Goal: Transaction & Acquisition: Purchase product/service

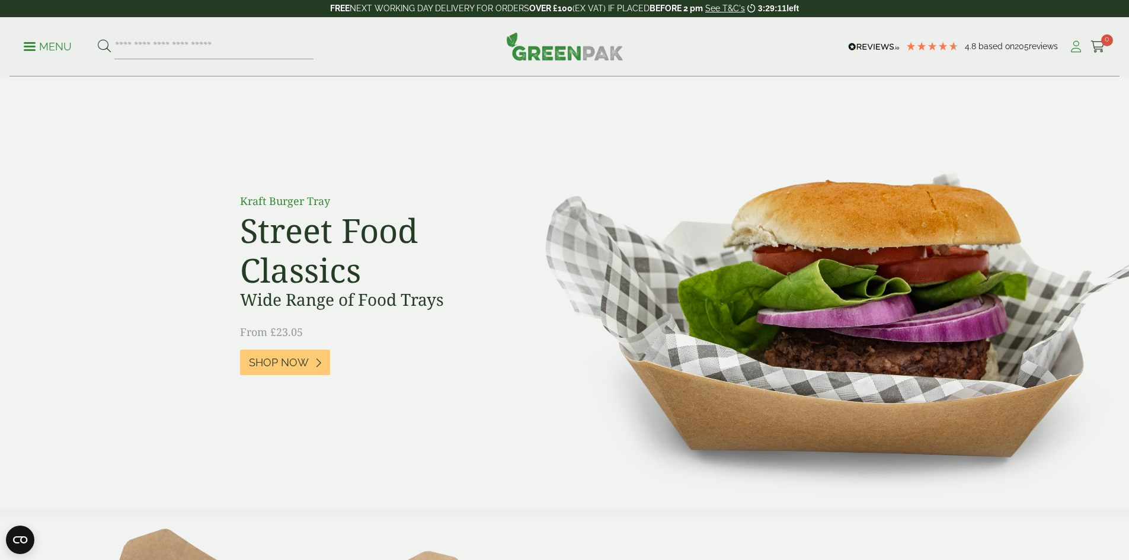
click at [1069, 52] on icon at bounding box center [1076, 47] width 15 height 12
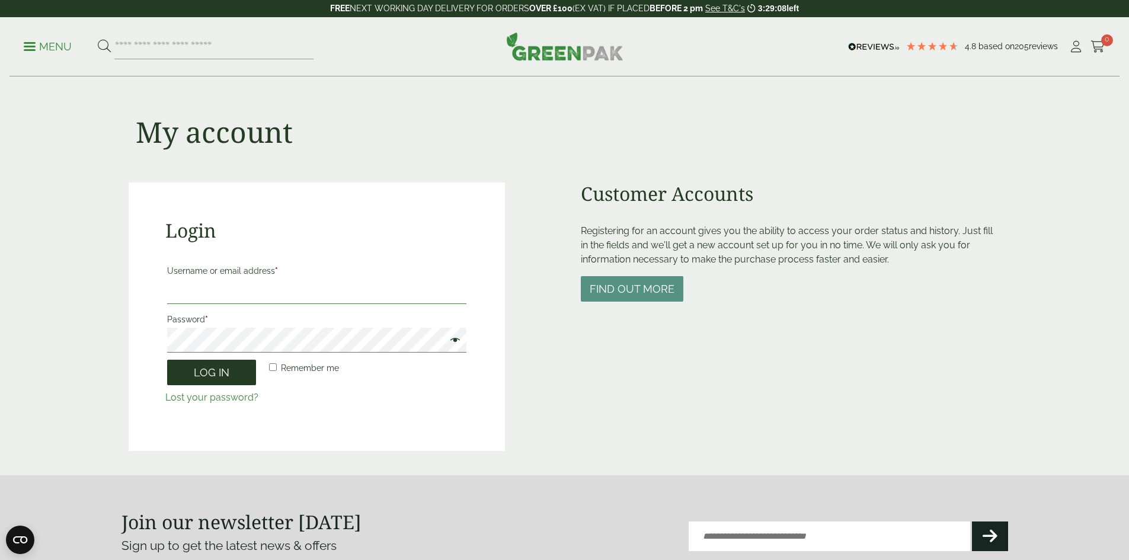
type input "**********"
click at [215, 375] on button "Log in" at bounding box center [211, 372] width 89 height 25
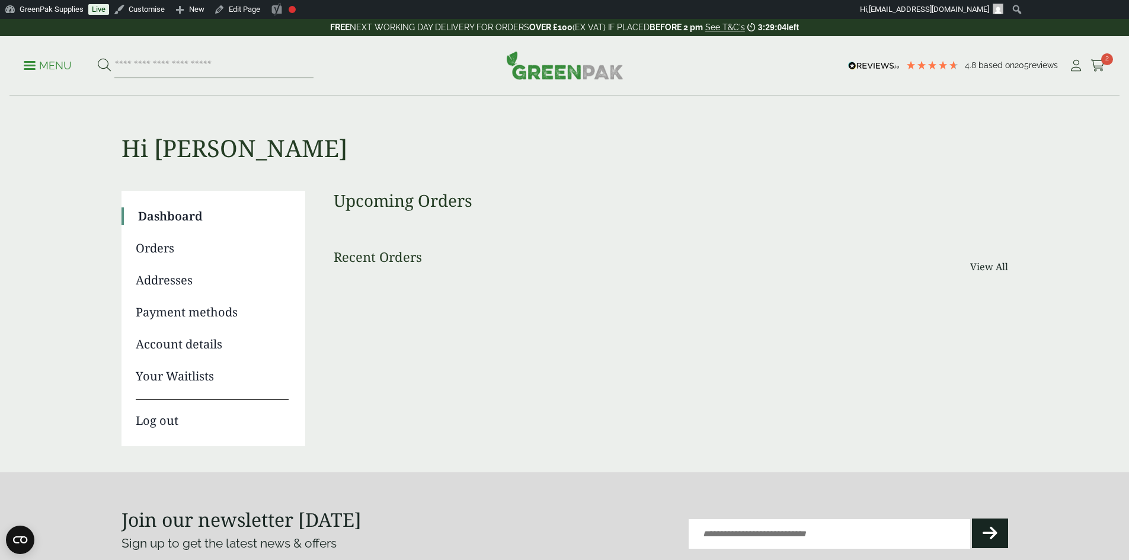
click at [212, 62] on input "search" at bounding box center [213, 65] width 199 height 25
type input "*********"
click at [98, 58] on button at bounding box center [104, 65] width 13 height 15
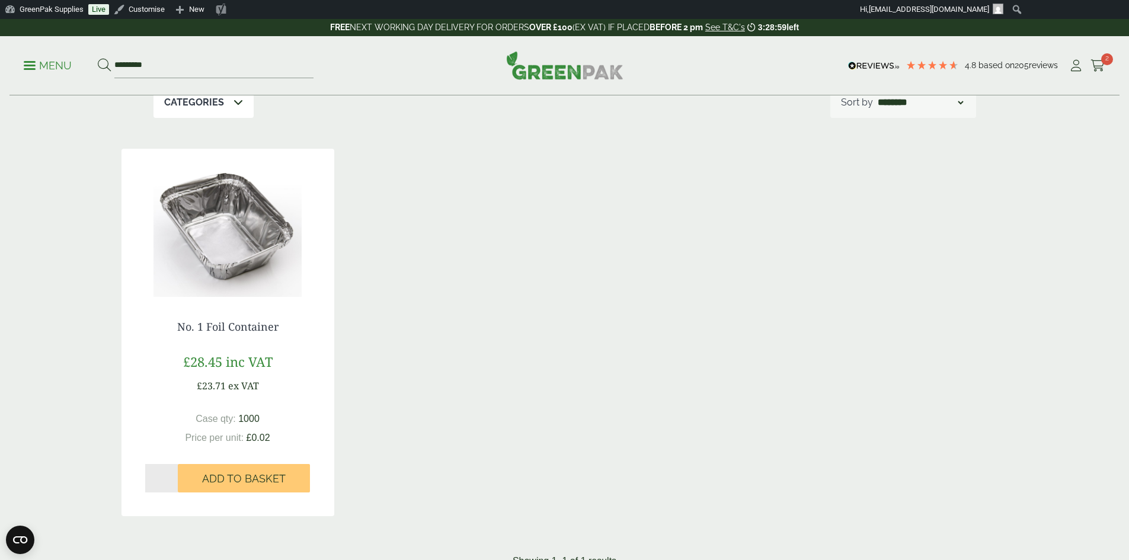
scroll to position [178, 0]
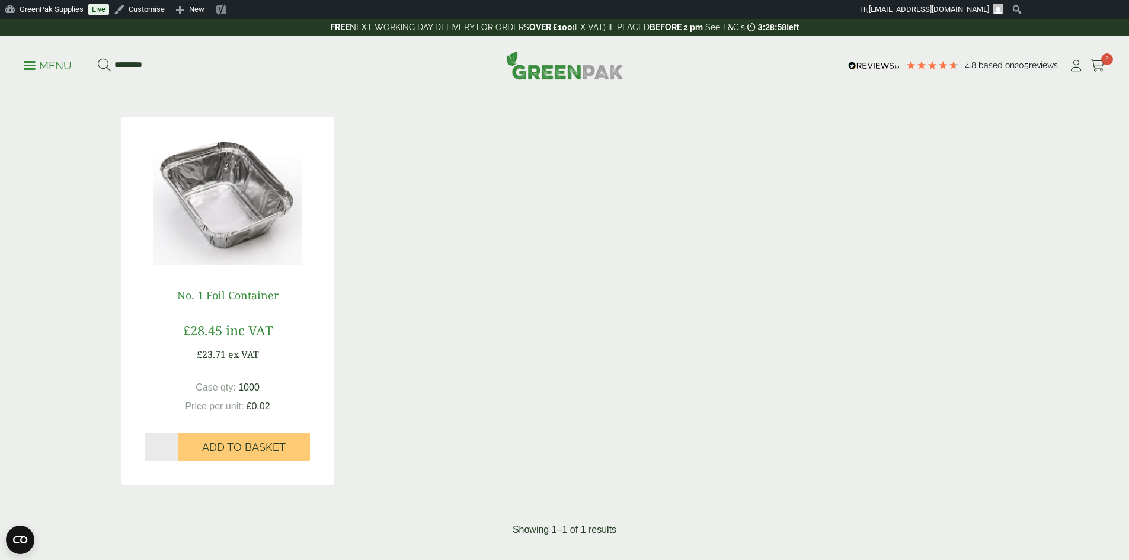
click at [248, 298] on link "No. 1 Foil Container" at bounding box center [227, 295] width 101 height 14
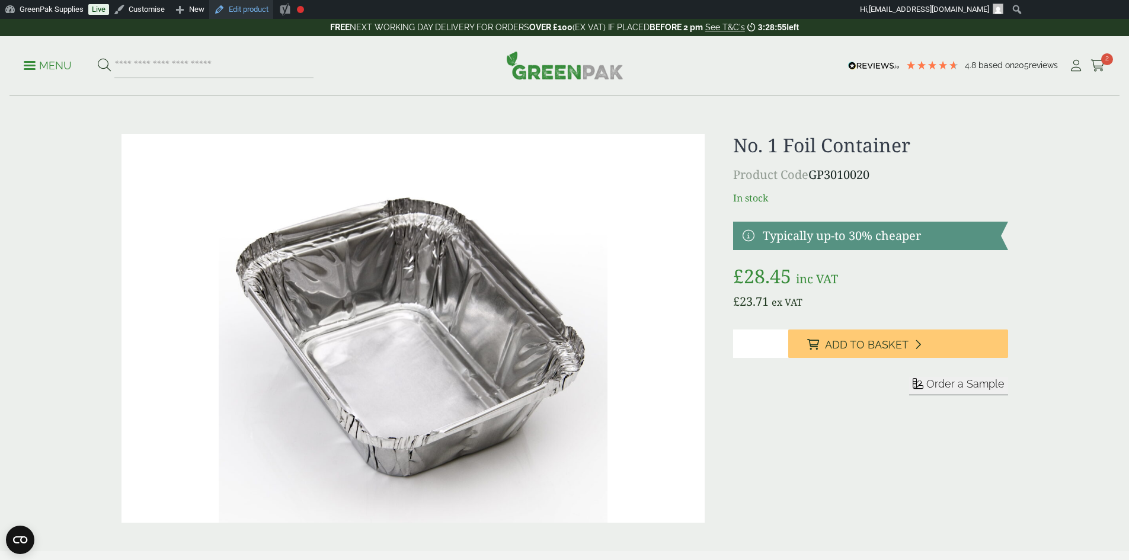
click at [254, 10] on link "Edit product" at bounding box center [241, 9] width 64 height 19
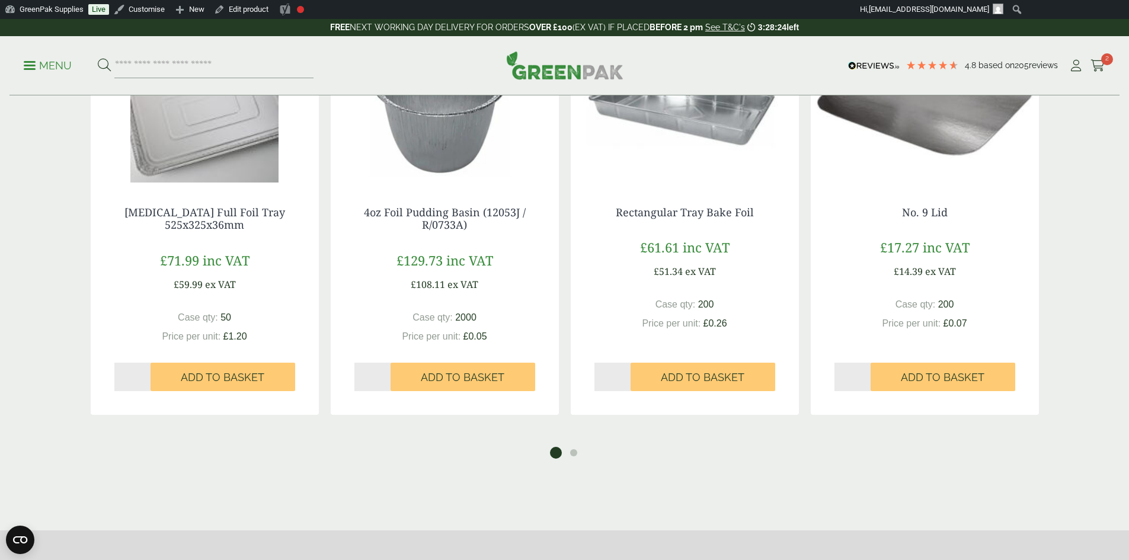
scroll to position [948, 0]
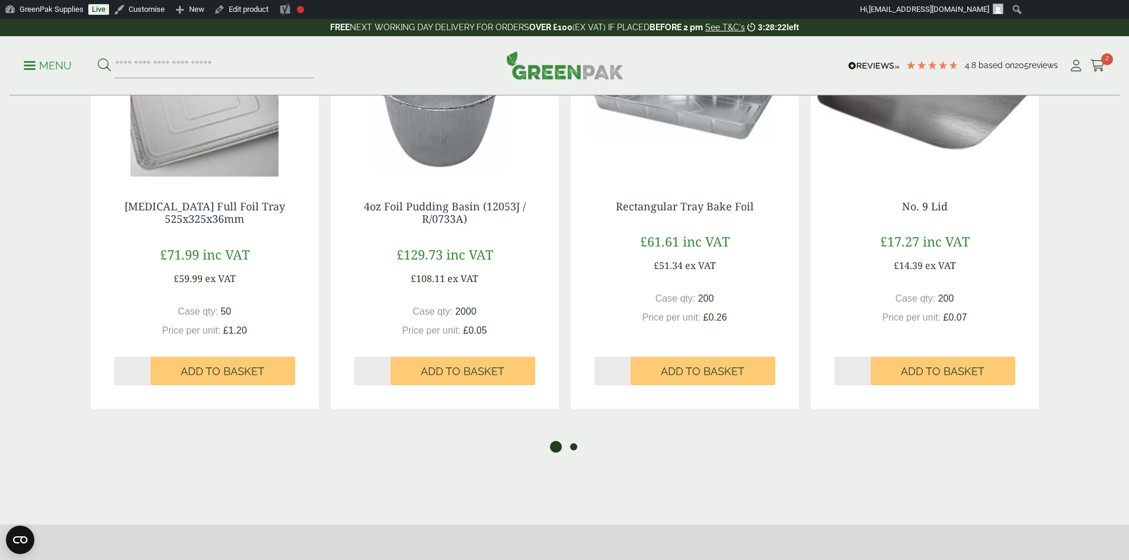
click at [575, 449] on button "2" at bounding box center [574, 447] width 12 height 12
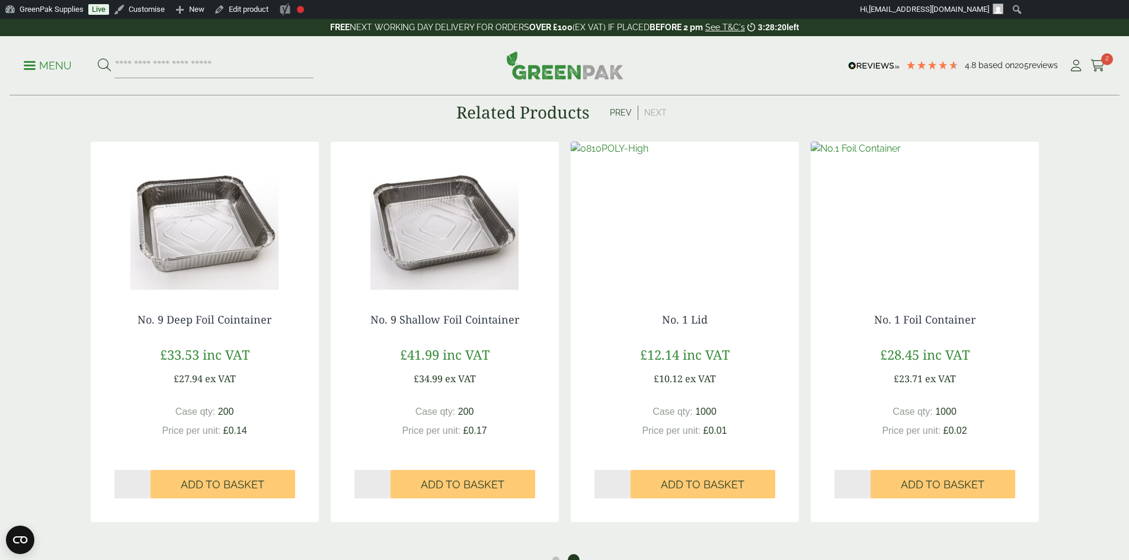
scroll to position [830, 0]
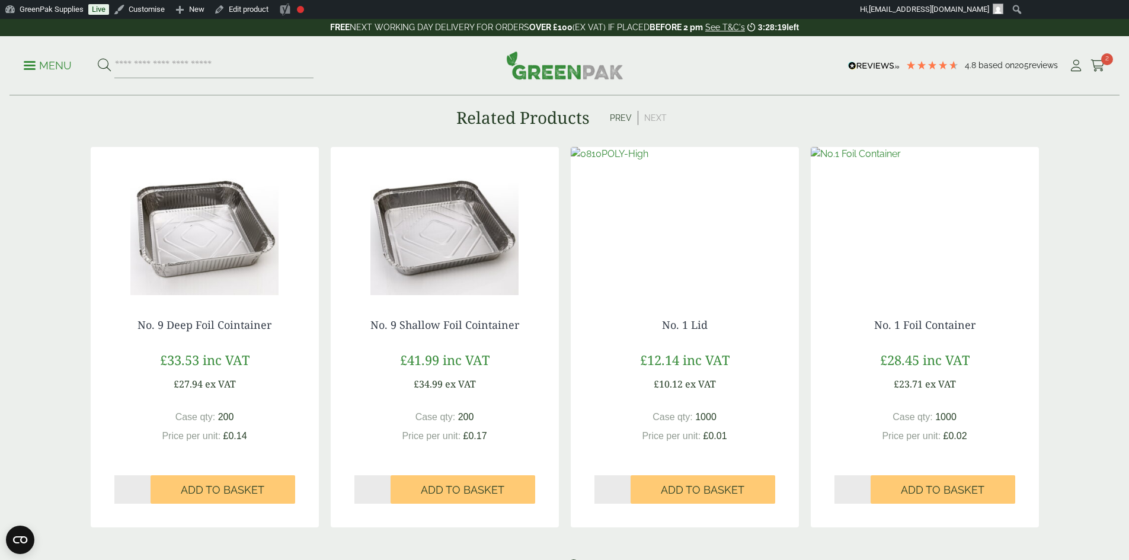
click at [687, 228] on img at bounding box center [685, 221] width 228 height 148
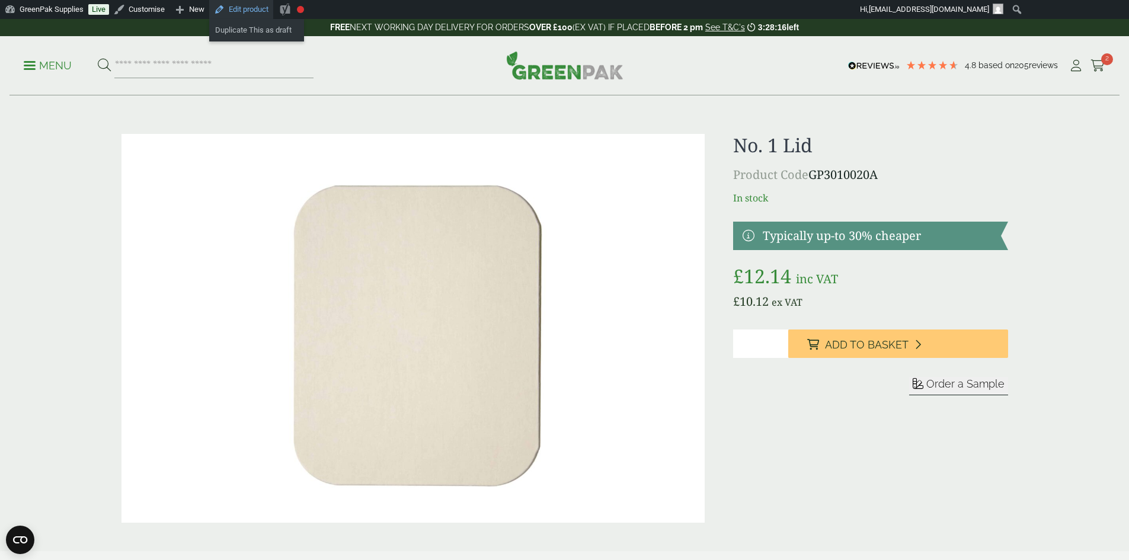
click at [244, 8] on link "Edit product" at bounding box center [241, 9] width 64 height 19
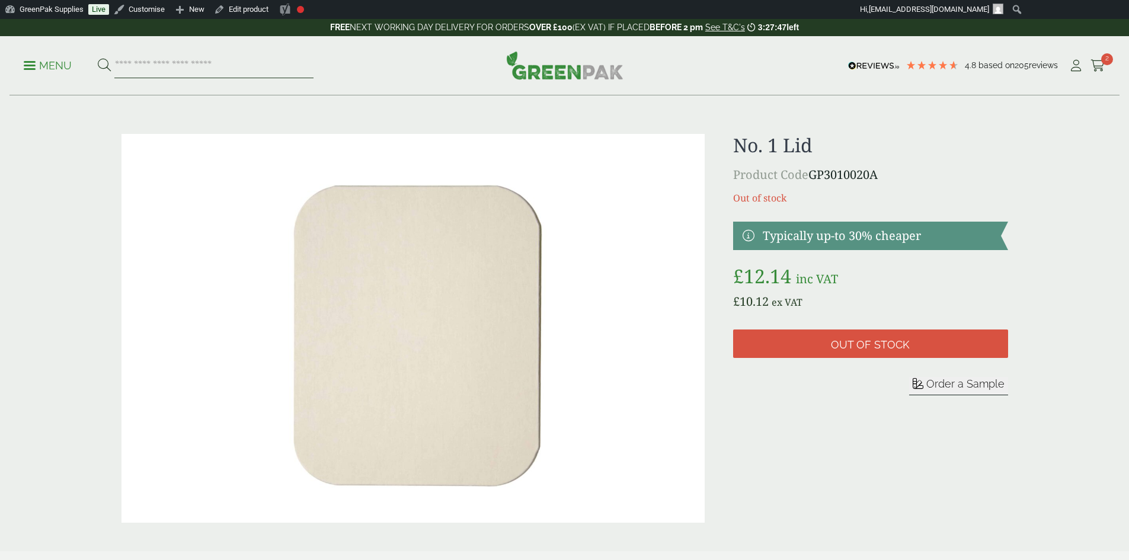
click at [188, 65] on input "search" at bounding box center [213, 65] width 199 height 25
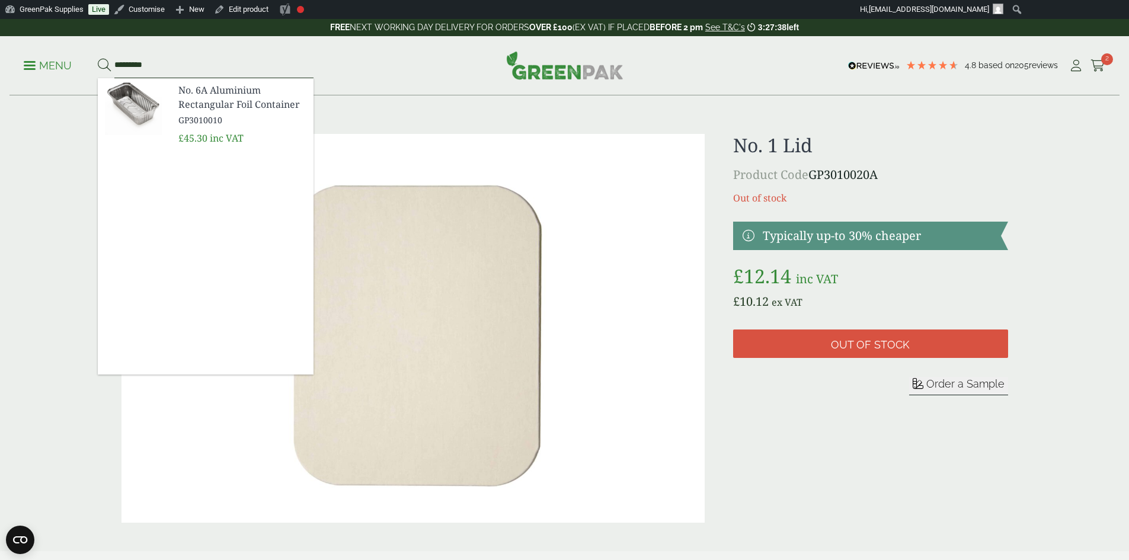
type input "*********"
click at [138, 104] on img at bounding box center [133, 106] width 71 height 57
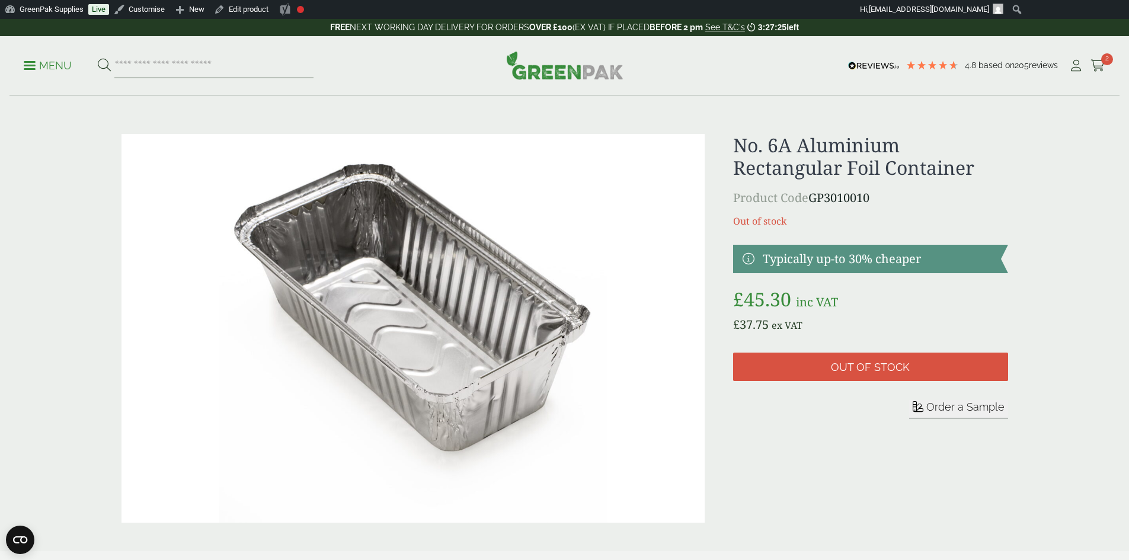
click at [187, 65] on input "search" at bounding box center [213, 65] width 199 height 25
type input "**********"
click at [98, 58] on button at bounding box center [104, 65] width 13 height 15
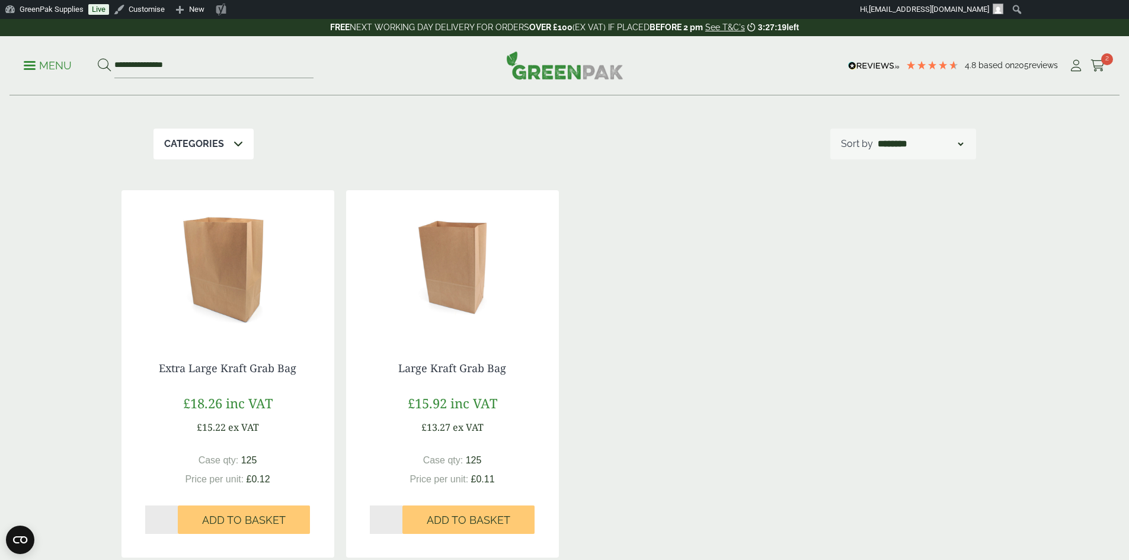
scroll to position [119, 0]
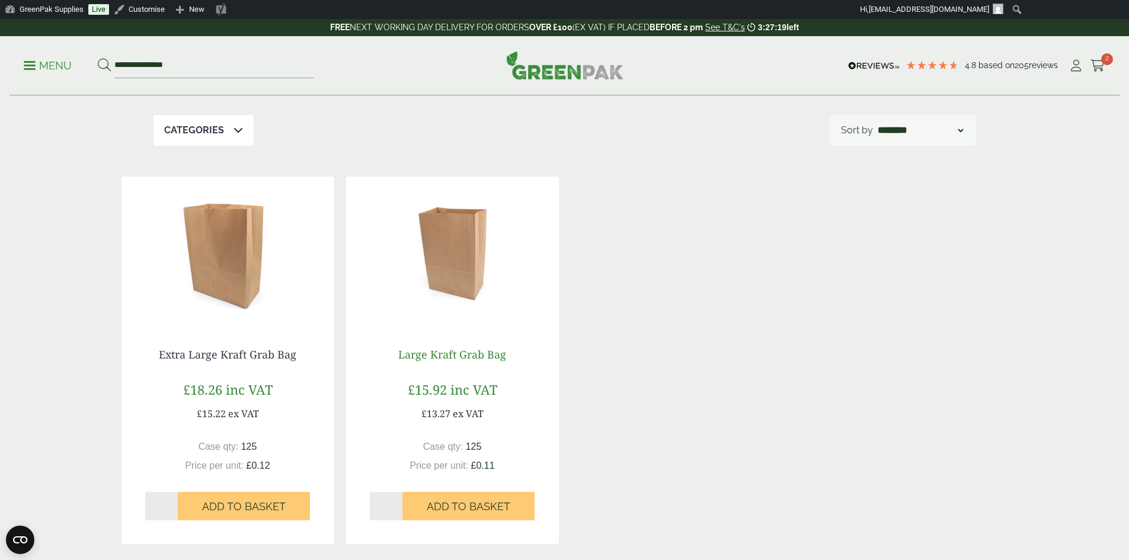
click at [457, 350] on link "Large Kraft Grab Bag" at bounding box center [452, 354] width 108 height 14
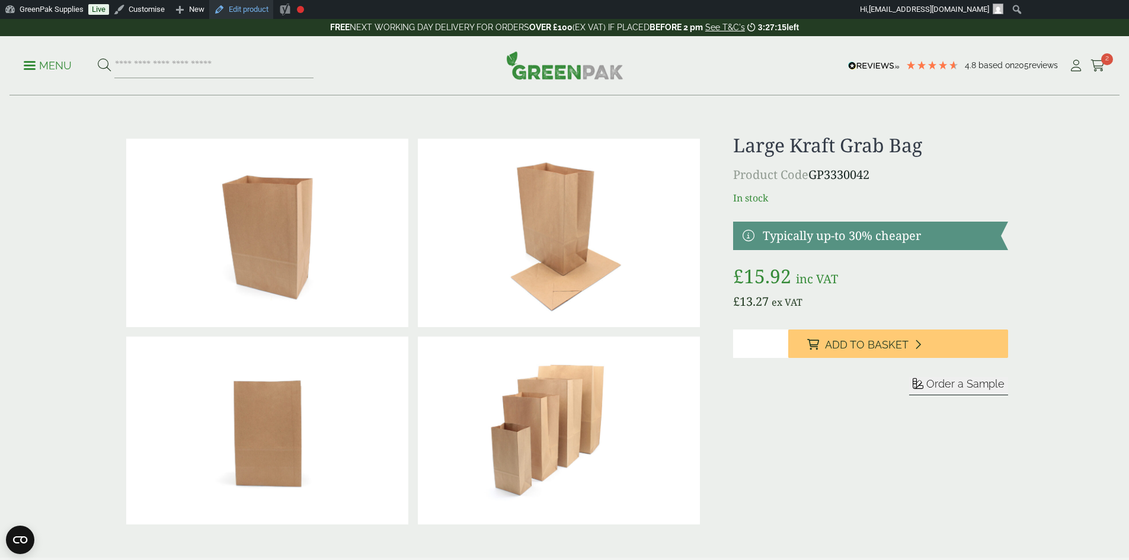
click at [244, 9] on link "Edit product" at bounding box center [241, 9] width 64 height 19
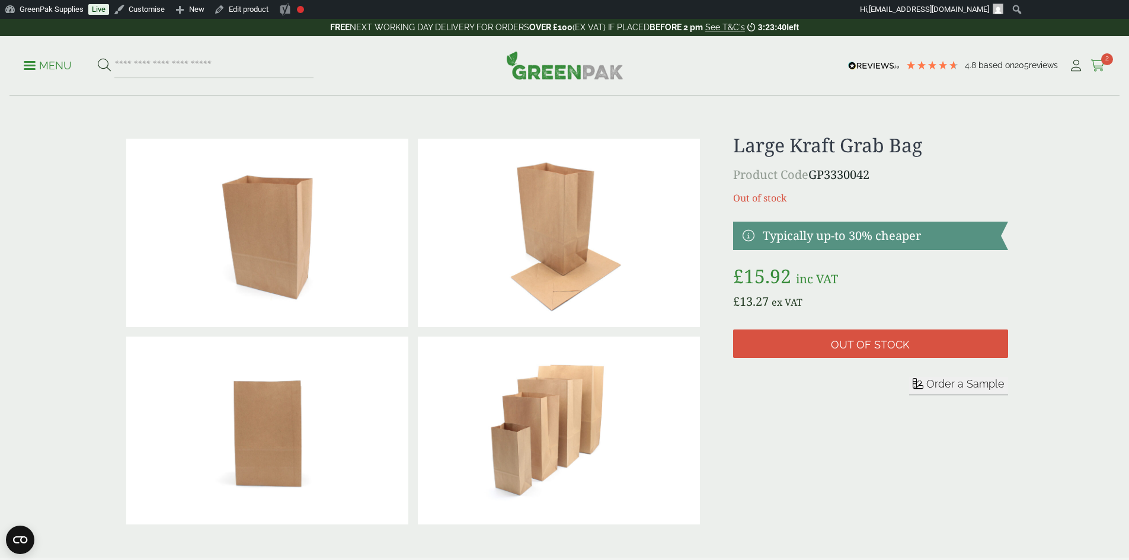
click at [1093, 58] on link "Cart 2" at bounding box center [1098, 66] width 15 height 18
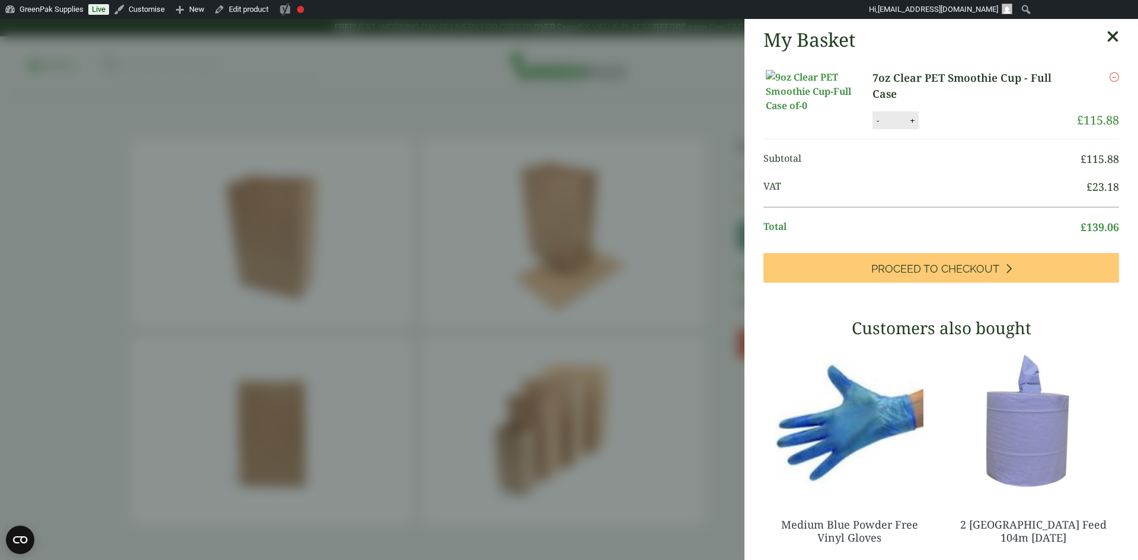
click at [1109, 75] on icon "Remove this item" at bounding box center [1113, 76] width 9 height 9
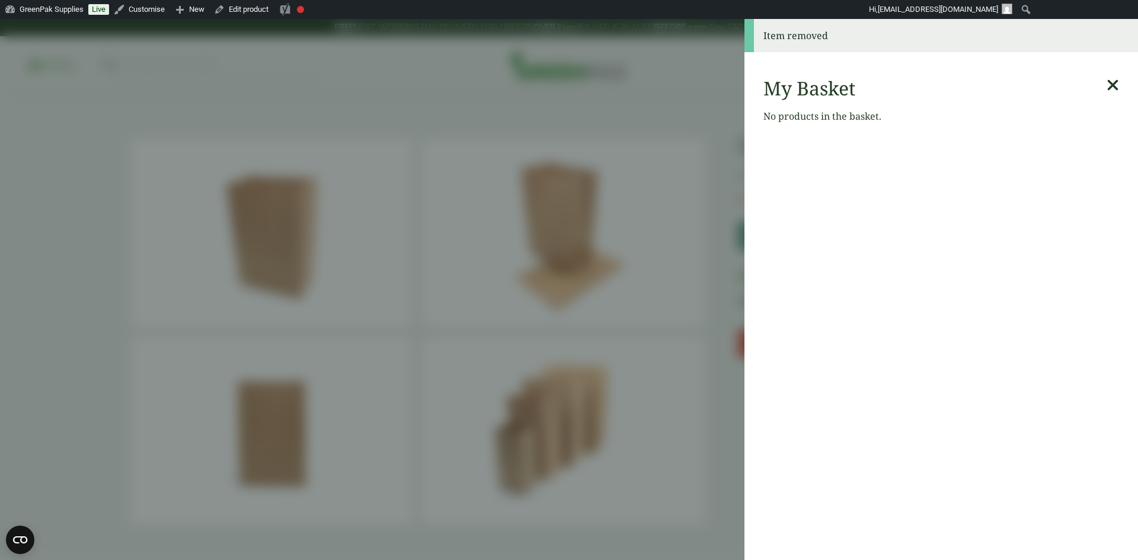
click at [280, 142] on aside "Item removed My Basket No products in the basket." at bounding box center [569, 289] width 1138 height 541
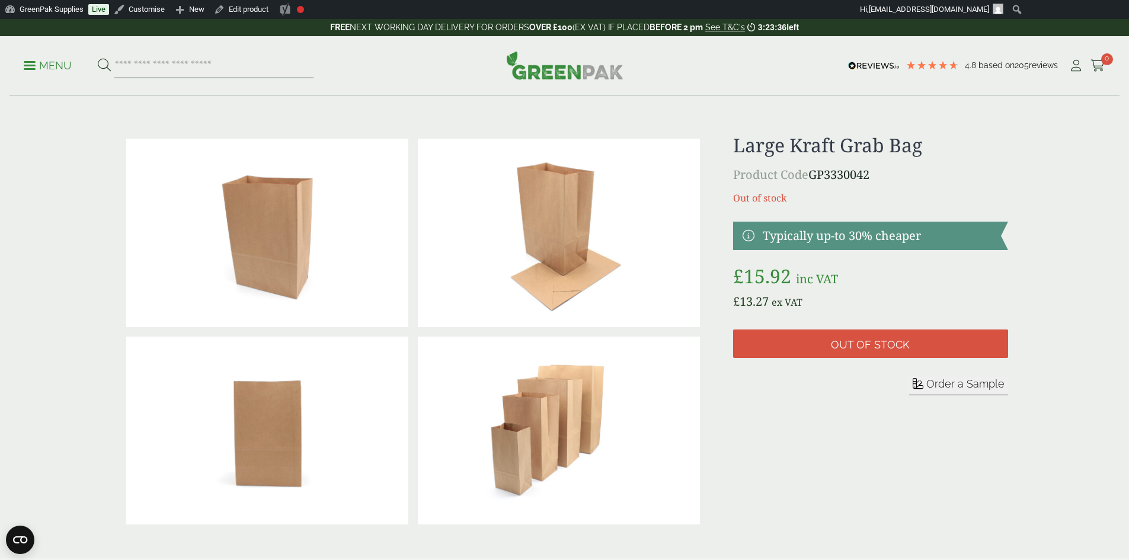
click at [228, 72] on input "search" at bounding box center [213, 65] width 199 height 25
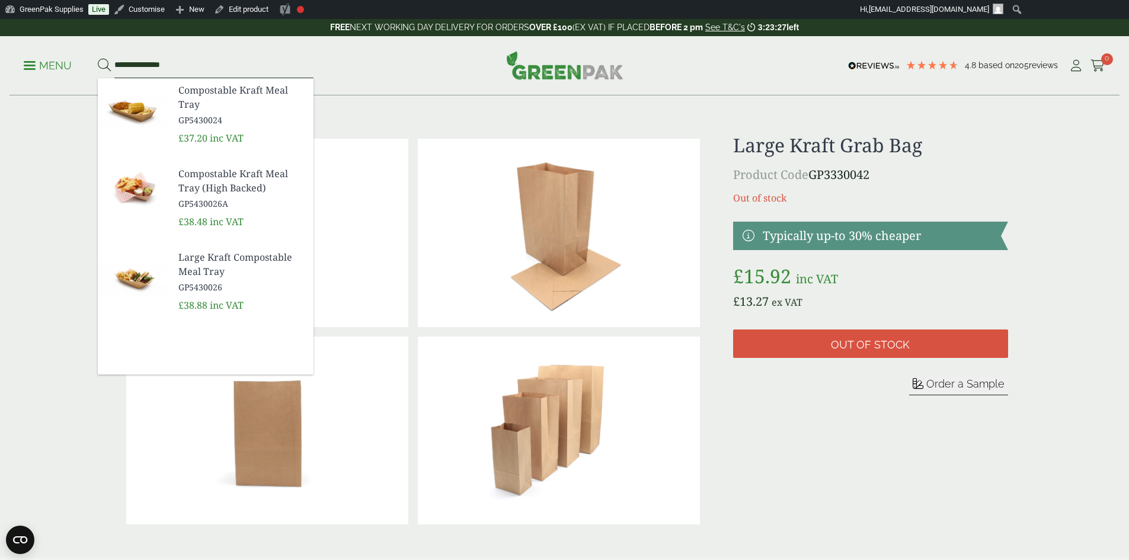
type input "**********"
click at [126, 181] on img at bounding box center [133, 190] width 71 height 57
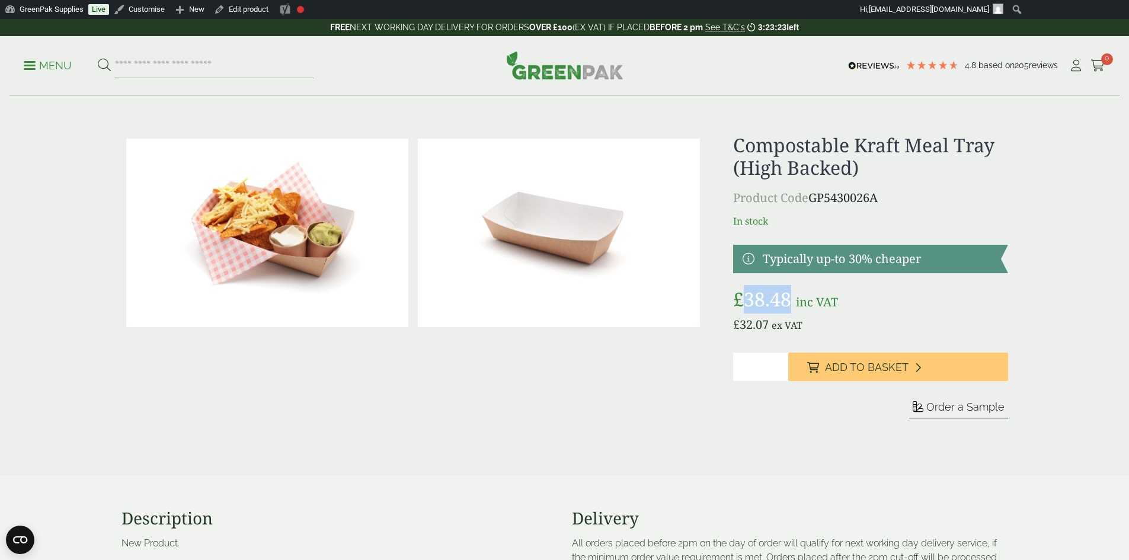
drag, startPoint x: 790, startPoint y: 300, endPoint x: 745, endPoint y: 299, distance: 45.1
click at [745, 299] on bdi "£ 38.48" at bounding box center [762, 298] width 58 height 25
copy bdi "38.48"
click at [59, 8] on link "GreenPak Supplies" at bounding box center [44, 9] width 88 height 19
